Goal: Task Accomplishment & Management: Manage account settings

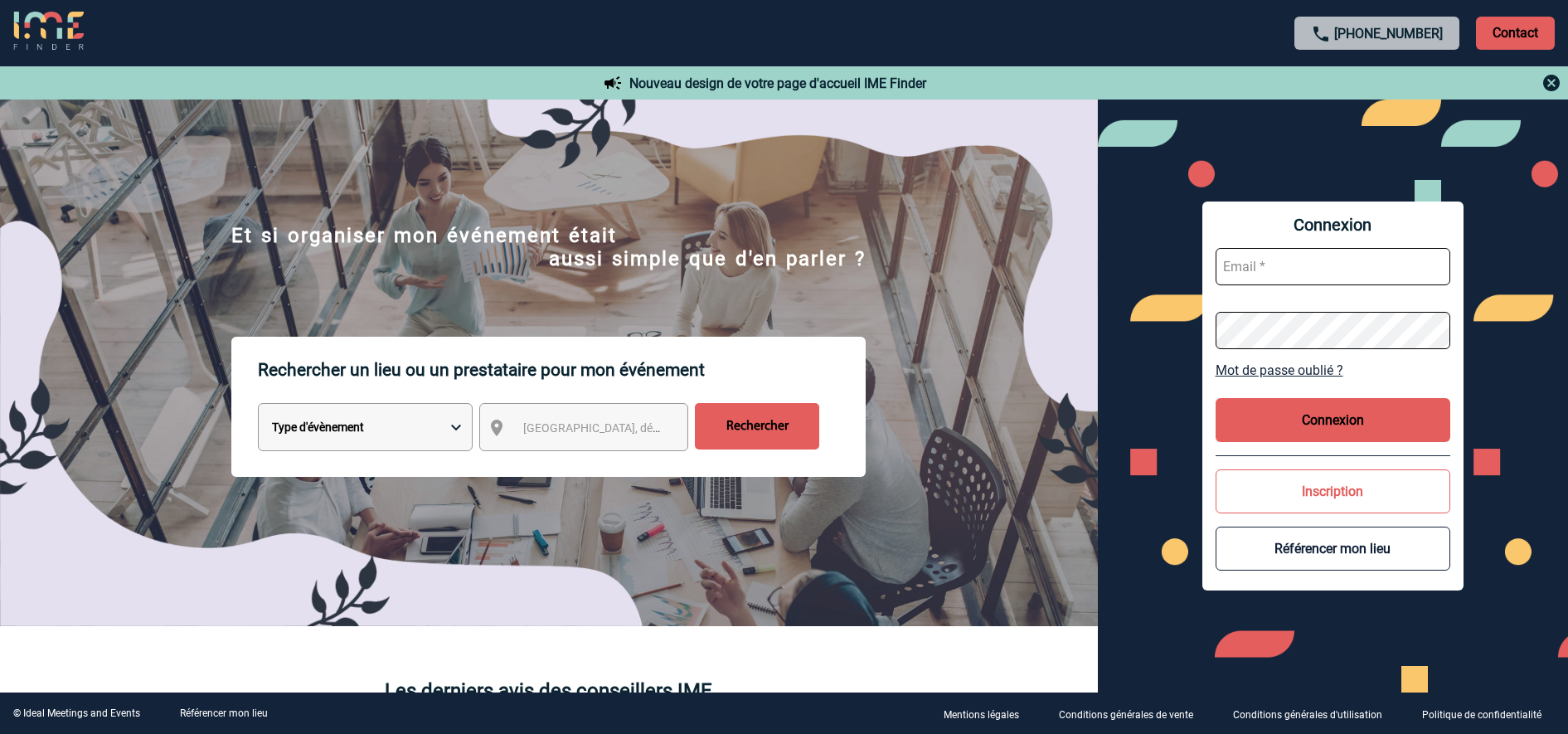
type input "[EMAIL_ADDRESS][DOMAIN_NAME]"
click at [1298, 422] on button "Connexion" at bounding box center [1333, 420] width 235 height 44
type input "[EMAIL_ADDRESS][DOMAIN_NAME]"
drag, startPoint x: 1325, startPoint y: 419, endPoint x: 1243, endPoint y: 441, distance: 84.9
click at [1325, 419] on button "Connexion" at bounding box center [1333, 420] width 235 height 44
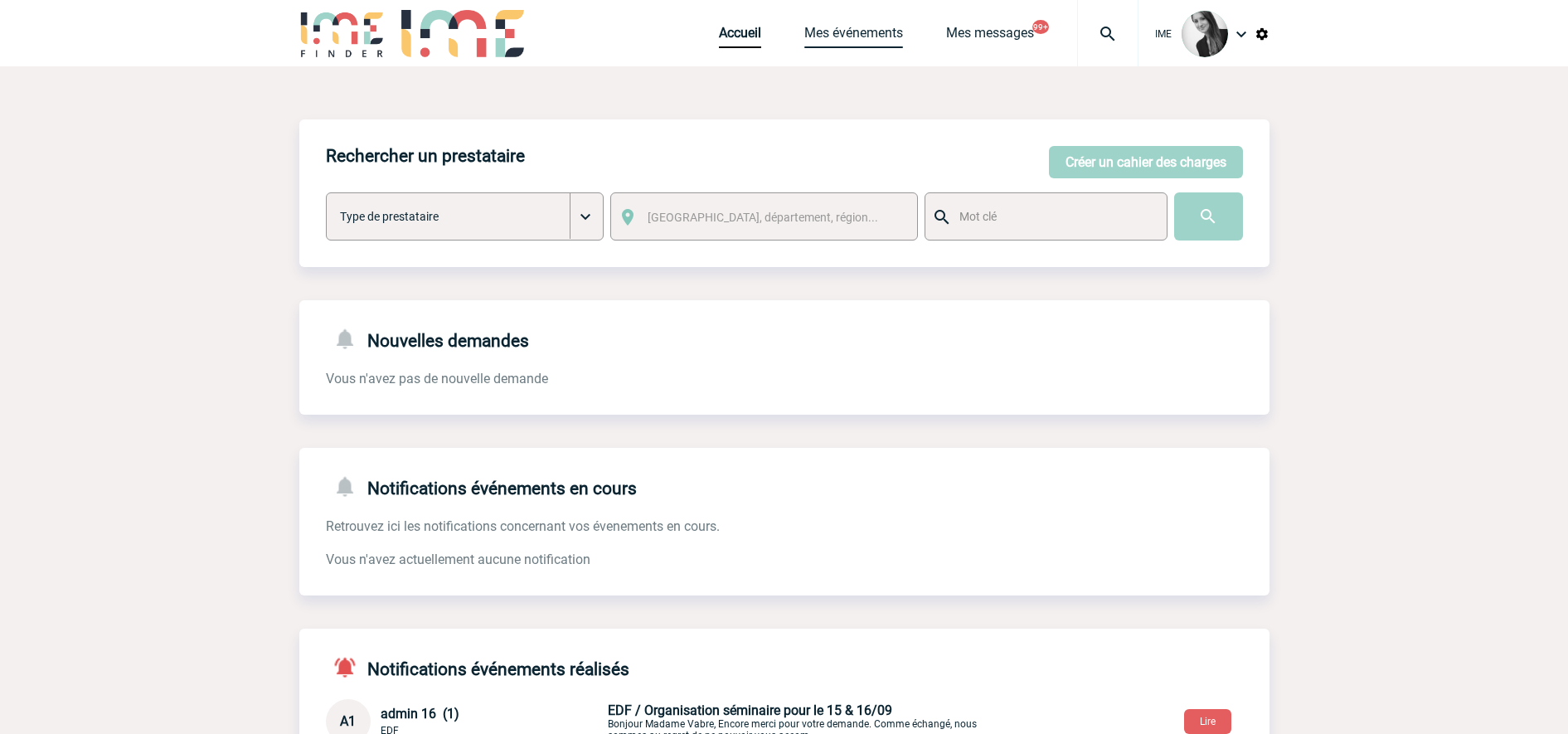
click at [842, 38] on link "Mes événements" at bounding box center [853, 36] width 98 height 23
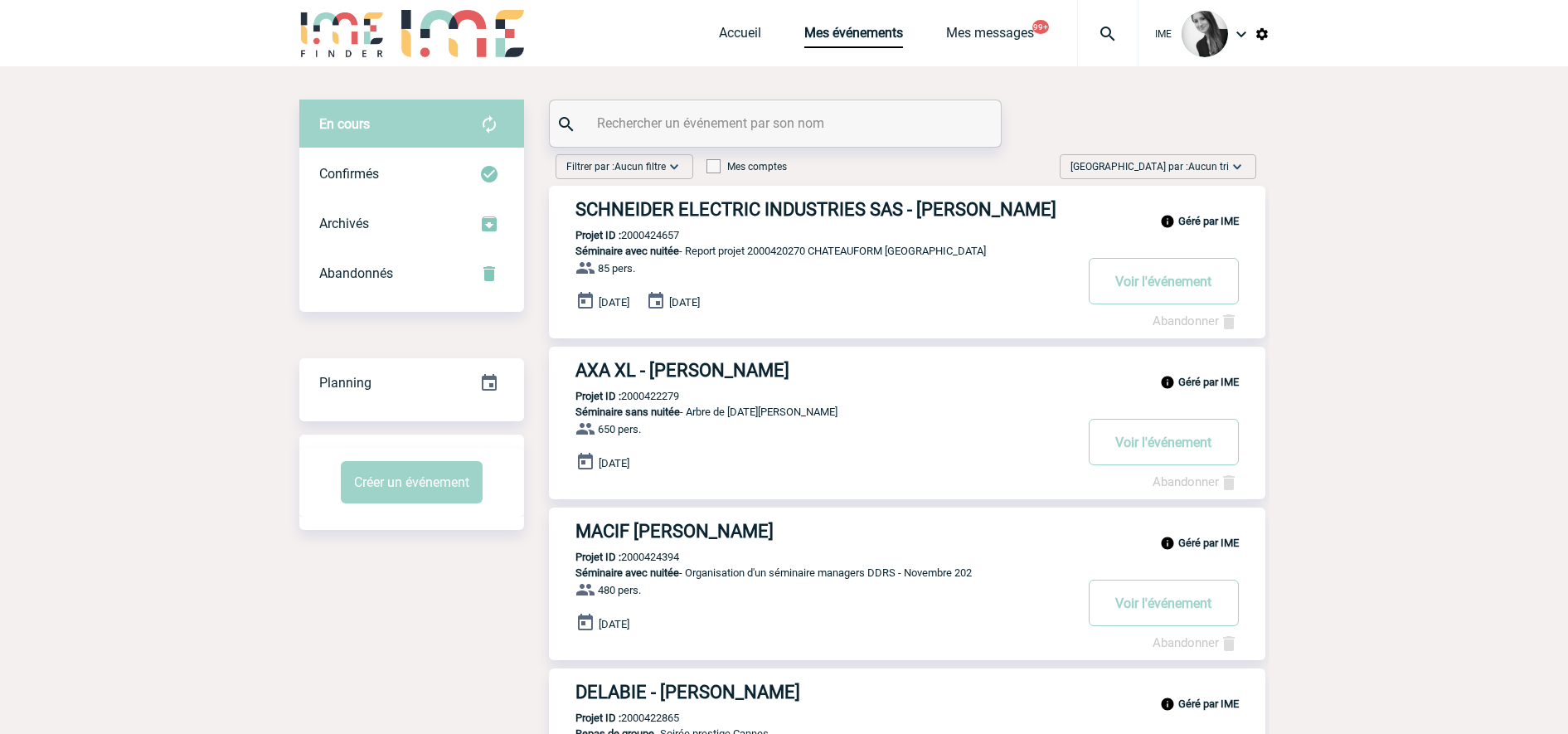
click at [1184, 171] on span "Trier par : Aucun tri" at bounding box center [1150, 166] width 158 height 17
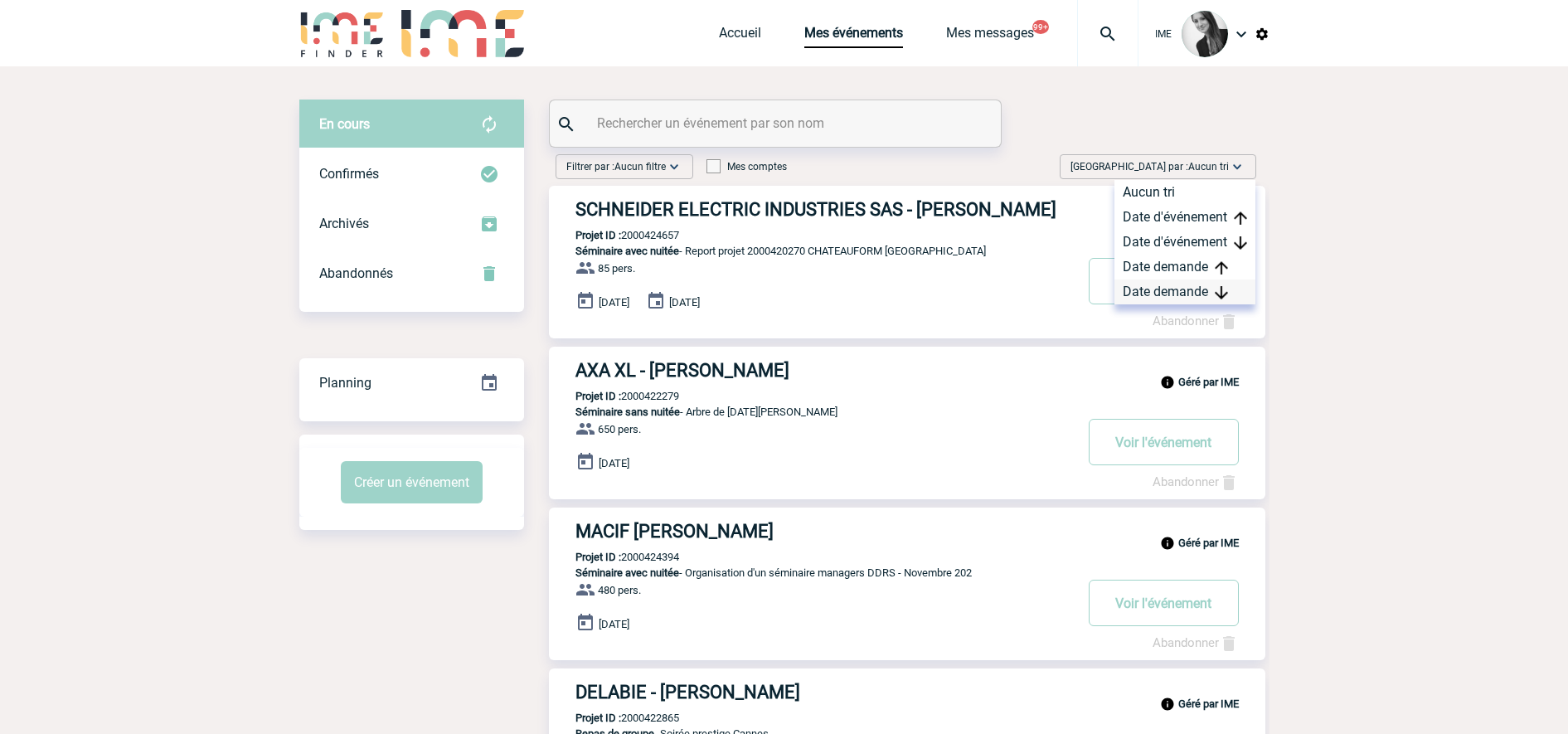
click at [1178, 290] on div "Date demande" at bounding box center [1185, 292] width 141 height 25
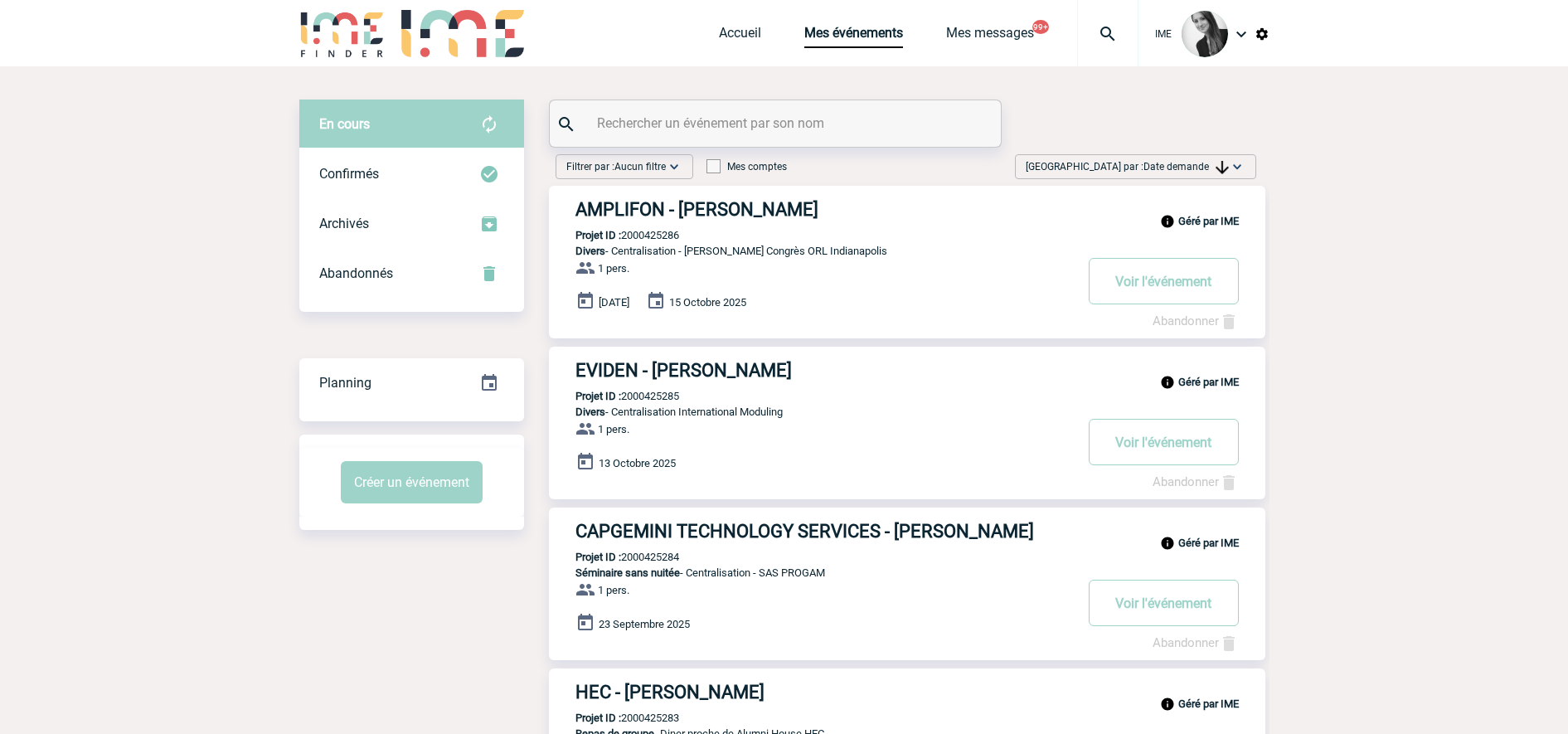
click at [1130, 172] on span "Trier par : Date demande" at bounding box center [1127, 166] width 203 height 17
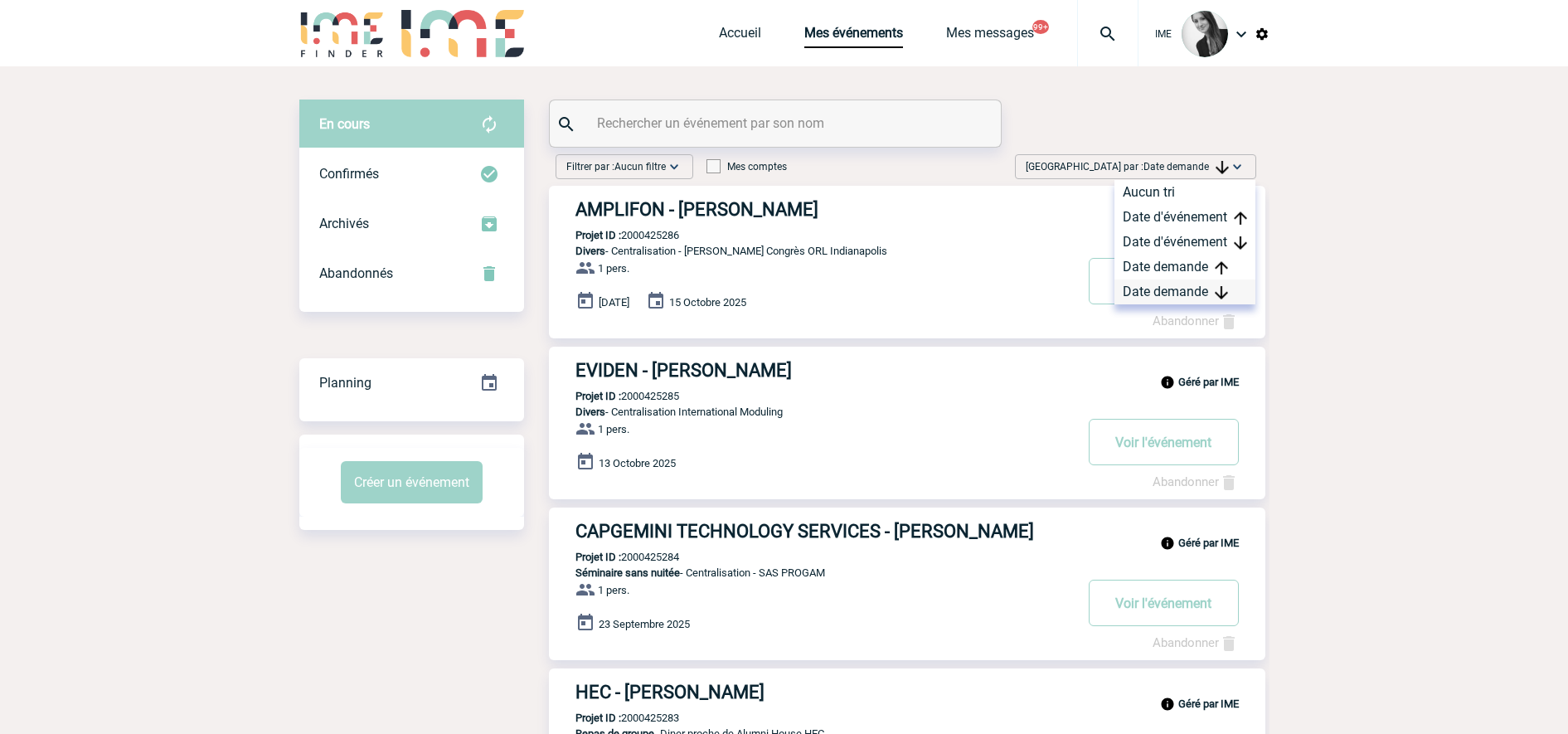
click at [1136, 297] on div "Date demande" at bounding box center [1185, 292] width 141 height 25
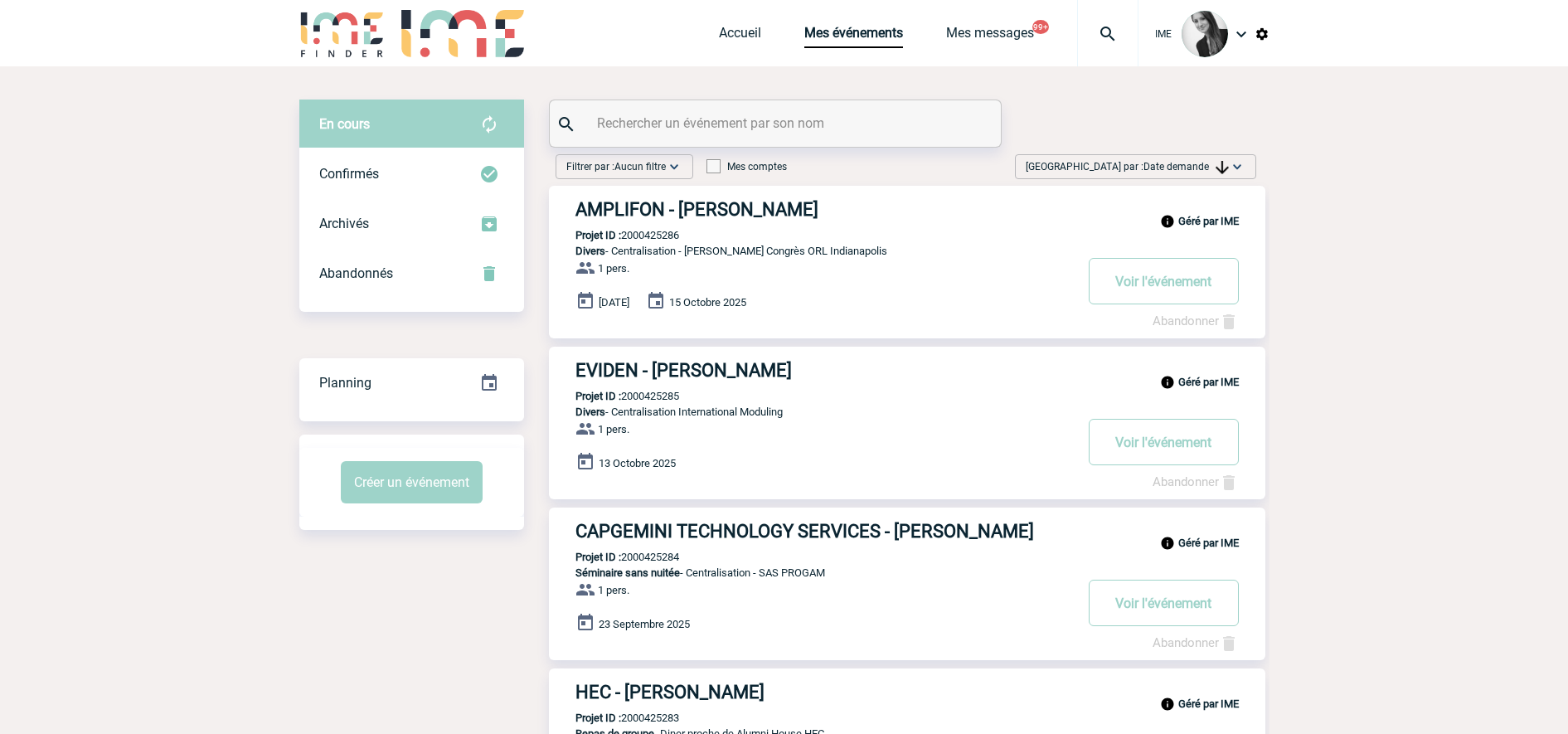
drag, startPoint x: 1196, startPoint y: 158, endPoint x: 1192, endPoint y: 254, distance: 96.1
click at [1196, 160] on span "Trier par : Date demande" at bounding box center [1127, 166] width 203 height 17
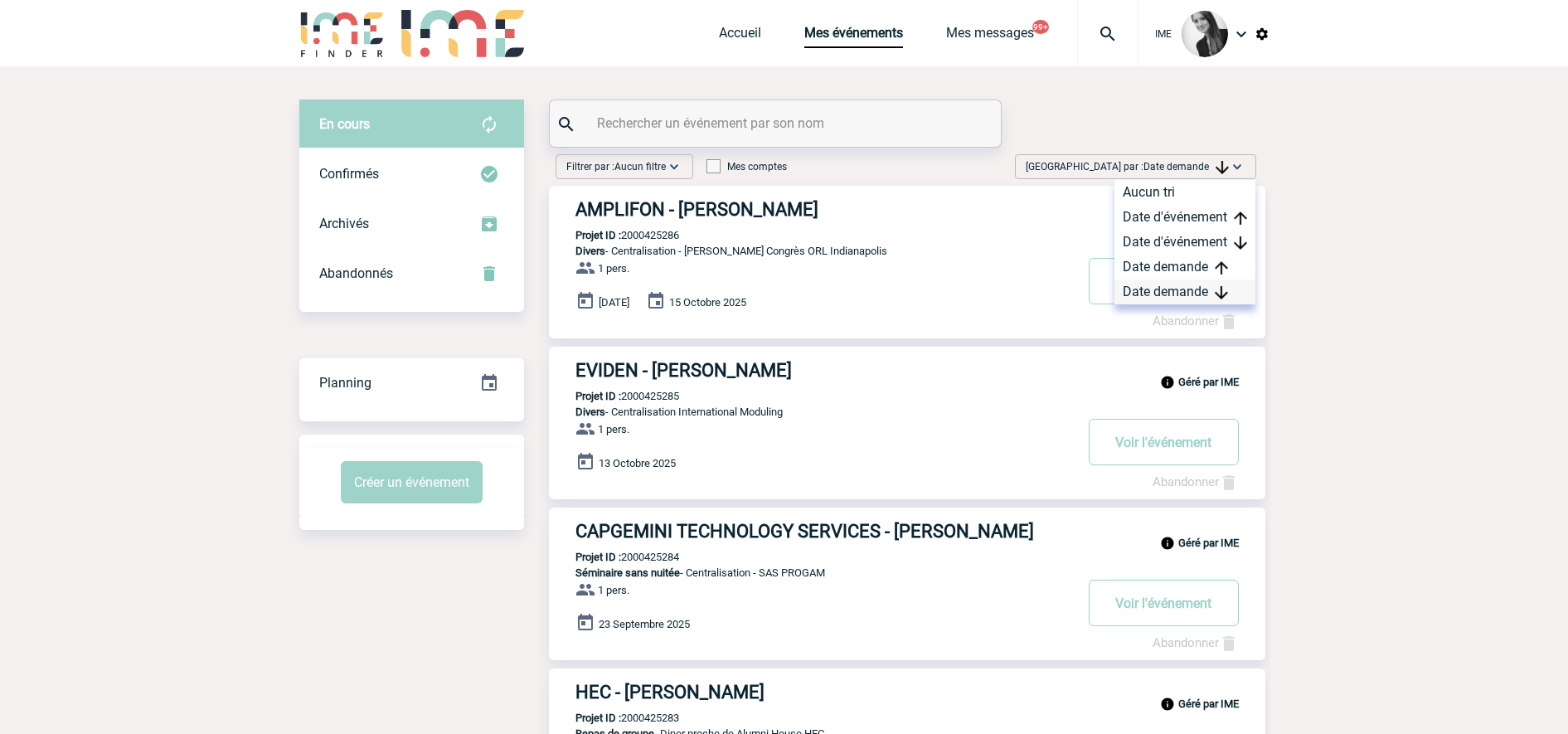
drag, startPoint x: 1177, startPoint y: 291, endPoint x: 1185, endPoint y: 292, distance: 8.1
click at [1181, 291] on div "Date demande" at bounding box center [1185, 292] width 141 height 25
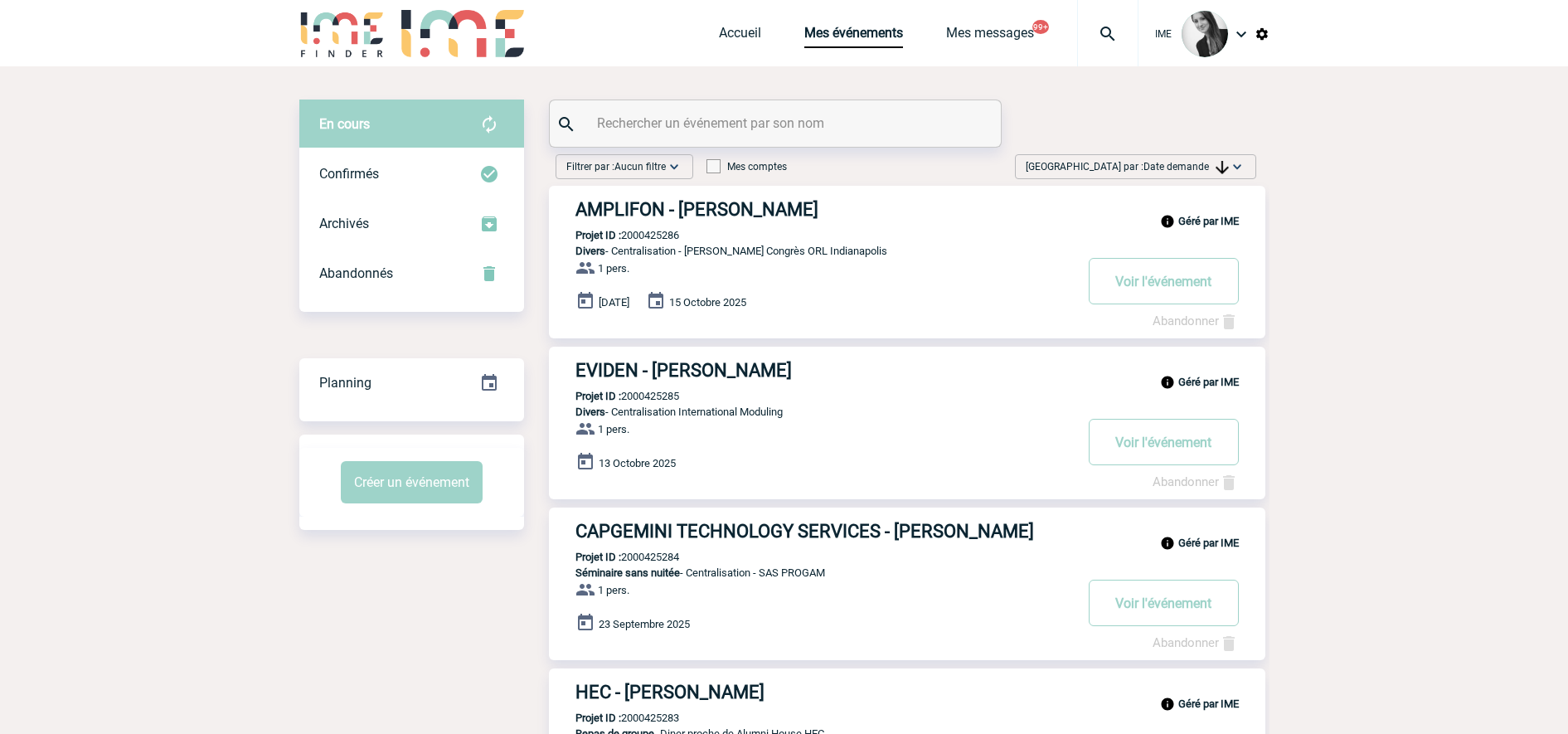
click at [1210, 170] on span "Date demande" at bounding box center [1186, 166] width 86 height 12
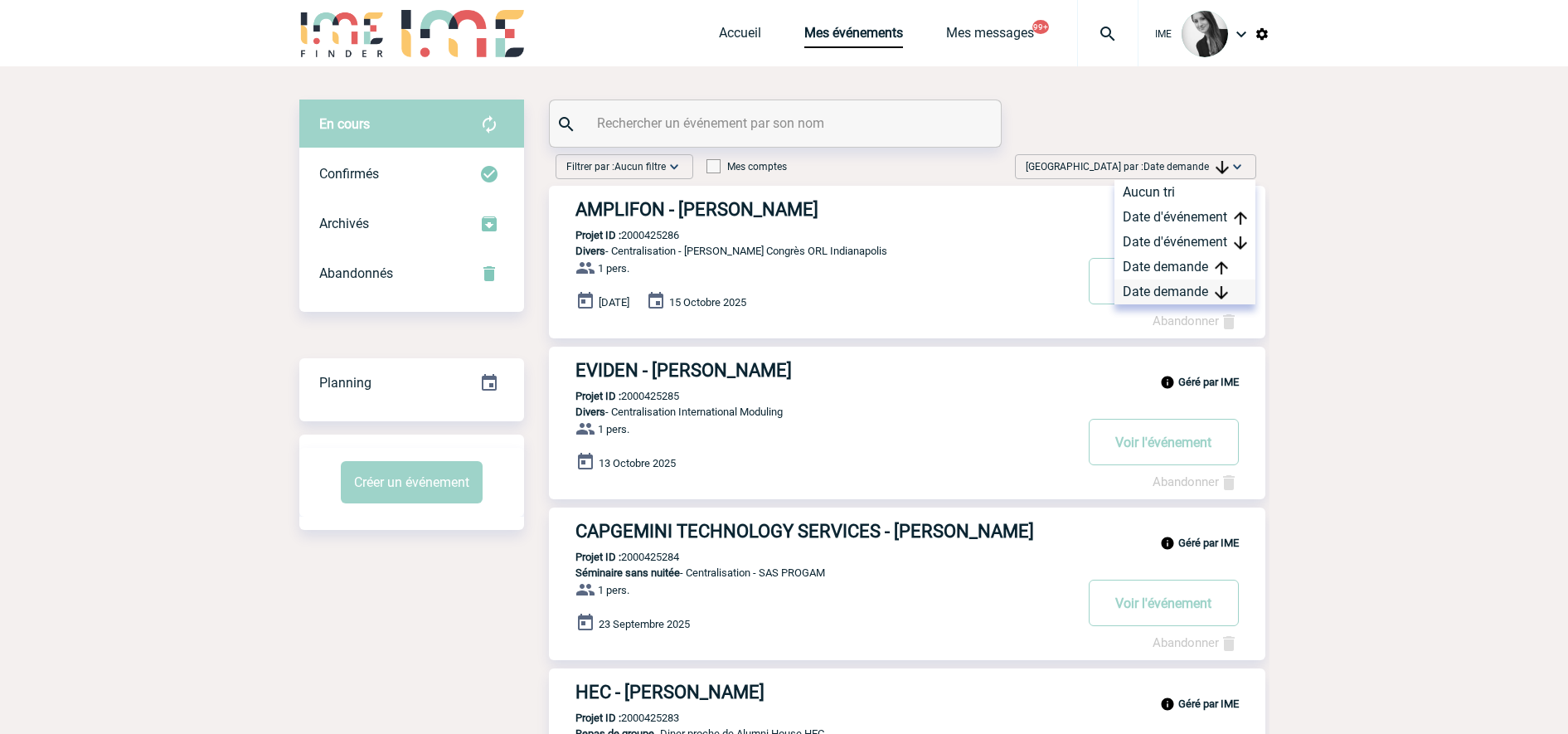
click at [1219, 299] on div "Date demande" at bounding box center [1185, 292] width 141 height 25
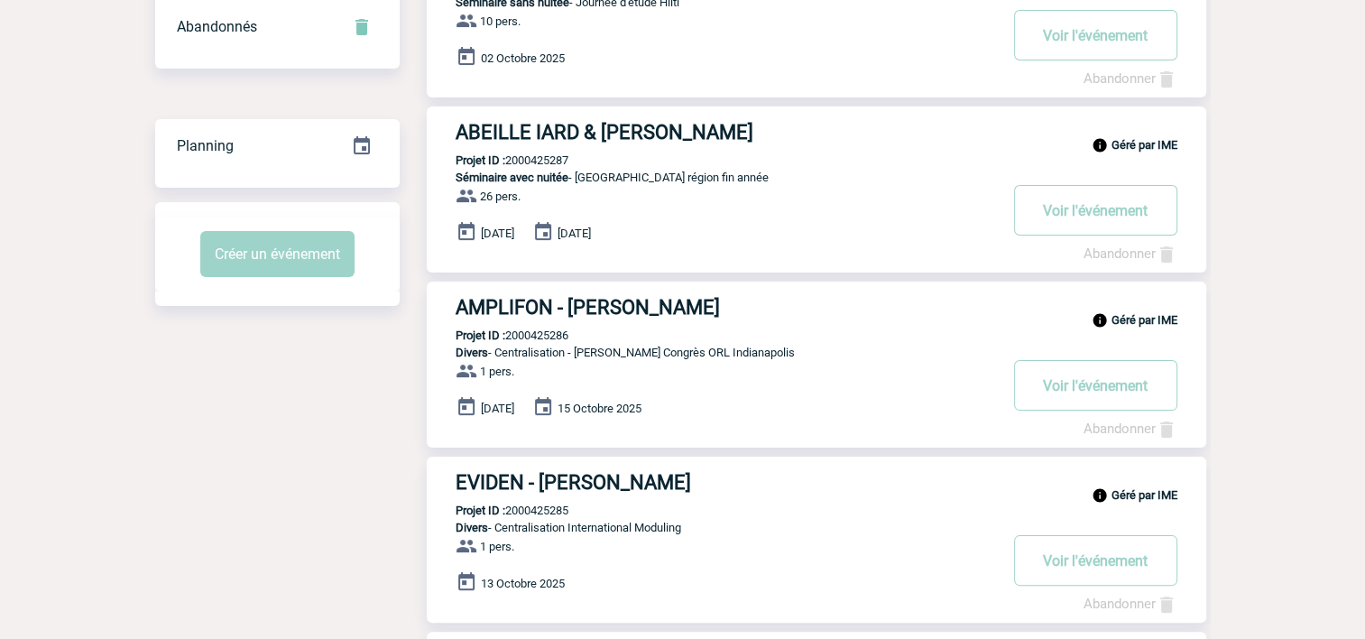
scroll to position [180, 0]
